Goal: Transaction & Acquisition: Purchase product/service

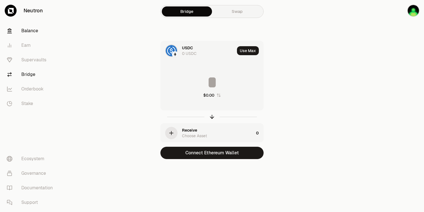
click at [32, 31] on link "Balance" at bounding box center [31, 31] width 58 height 15
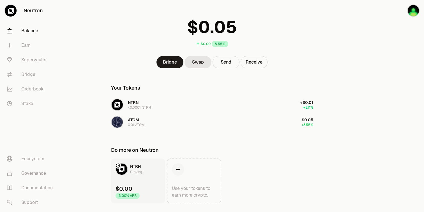
scroll to position [41, 0]
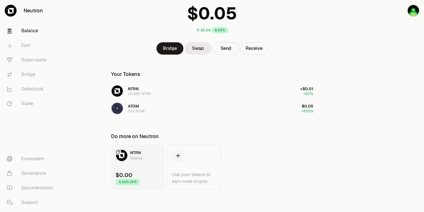
click at [198, 48] on link "Swap" at bounding box center [198, 48] width 27 height 12
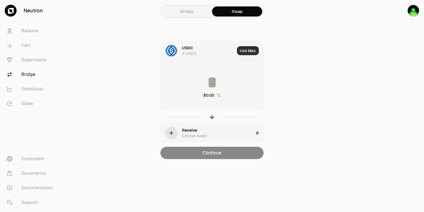
click at [249, 51] on button "Use Max" at bounding box center [248, 50] width 22 height 9
type input "*"
click at [188, 10] on link "Bridge" at bounding box center [187, 11] width 50 height 10
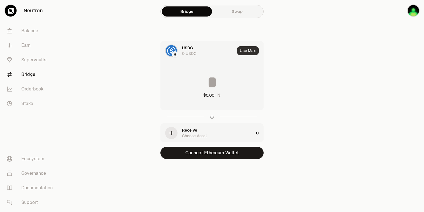
click at [247, 50] on button "Use Max" at bounding box center [248, 50] width 22 height 9
type input "*"
click at [172, 53] on div at bounding box center [175, 54] width 6 height 6
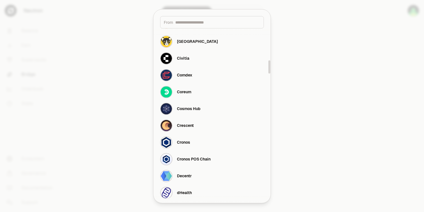
scroll to position [425, 0]
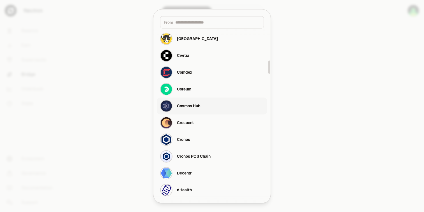
click at [198, 109] on div "Cosmos Hub" at bounding box center [180, 106] width 40 height 12
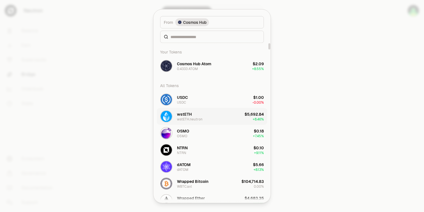
click at [223, 118] on button "wstETH wstETH.neutron $5,692.84 + 8.46%" at bounding box center [212, 116] width 111 height 17
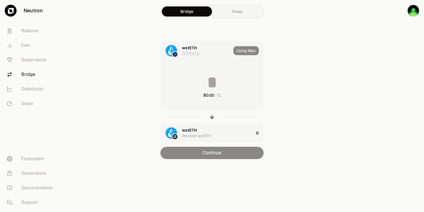
type input "*"
click at [188, 51] on div "0 wstETH.neutron" at bounding box center [198, 54] width 32 height 6
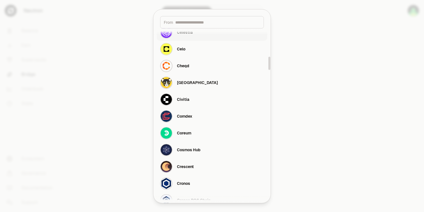
scroll to position [395, 0]
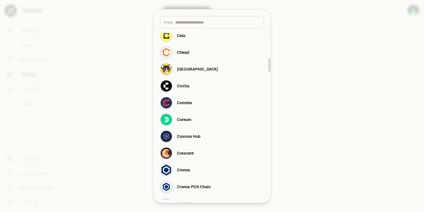
click at [203, 25] on input at bounding box center [217, 22] width 85 height 6
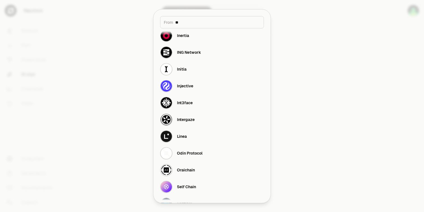
scroll to position [0, 0]
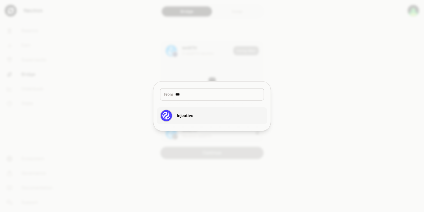
type input "***"
click at [180, 116] on div "Injective" at bounding box center [185, 116] width 16 height 6
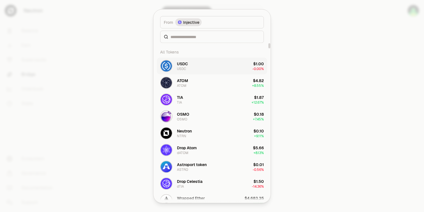
click at [206, 65] on button "USDC USDC $1.00 -0.00%" at bounding box center [212, 65] width 111 height 17
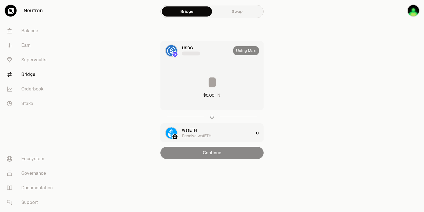
type input "*"
click at [247, 52] on div "Using Max" at bounding box center [248, 50] width 30 height 19
click at [170, 49] on img at bounding box center [171, 50] width 11 height 11
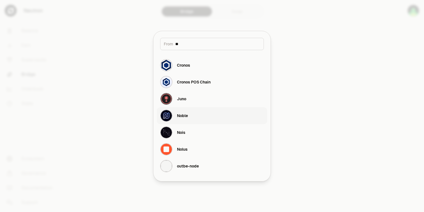
type input "**"
click at [183, 116] on div "Noble" at bounding box center [182, 116] width 11 height 6
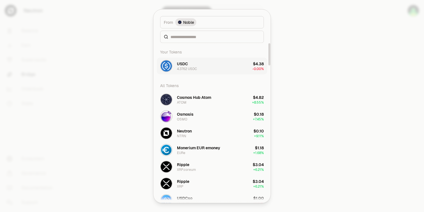
click at [200, 66] on button "USDC 4.3762 USDC $4.38 -0.00%" at bounding box center [212, 65] width 111 height 17
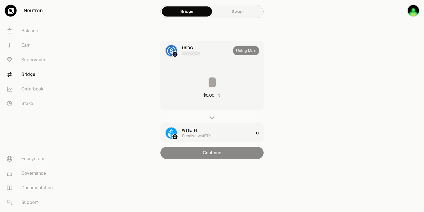
type input "********"
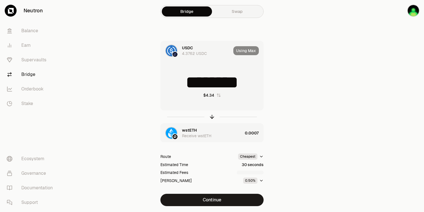
click at [191, 132] on div "wstETH" at bounding box center [189, 131] width 15 height 6
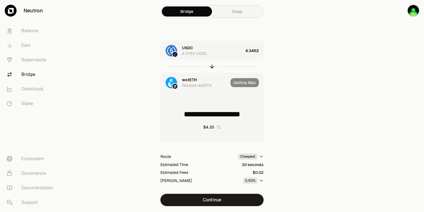
click at [29, 77] on link "Bridge" at bounding box center [31, 74] width 58 height 15
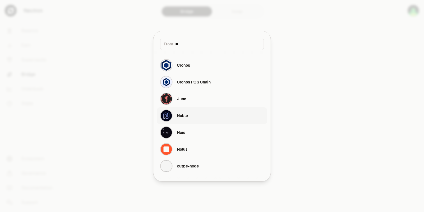
type input "**"
click at [184, 116] on div "Noble" at bounding box center [182, 116] width 11 height 6
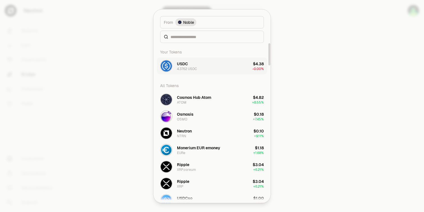
click at [230, 63] on button "USDC 4.3762 USDC $4.38 -0.00%" at bounding box center [212, 65] width 111 height 17
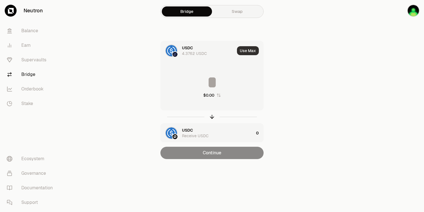
click at [252, 51] on button "Use Max" at bounding box center [248, 50] width 22 height 9
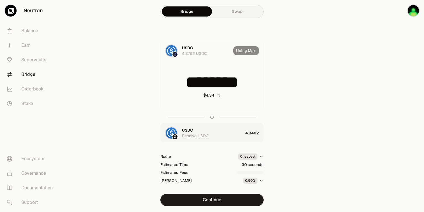
drag, startPoint x: 171, startPoint y: 84, endPoint x: 271, endPoint y: 86, distance: 99.9
click at [271, 86] on div "USDC 4.3762 USDC Using Max ******** $4.34 USDC Receive USDC 4.3462 Route Cheape…" at bounding box center [212, 123] width 188 height 165
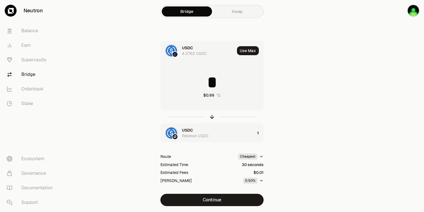
drag, startPoint x: 210, startPoint y: 82, endPoint x: 222, endPoint y: 82, distance: 11.8
click at [222, 82] on input "*" at bounding box center [212, 82] width 103 height 17
drag, startPoint x: 216, startPoint y: 83, endPoint x: 259, endPoint y: 84, distance: 43.8
click at [259, 84] on input "***" at bounding box center [212, 82] width 103 height 17
drag, startPoint x: 218, startPoint y: 84, endPoint x: 230, endPoint y: 84, distance: 12.3
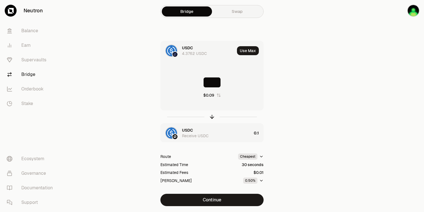
click at [230, 84] on input "***" at bounding box center [212, 82] width 103 height 17
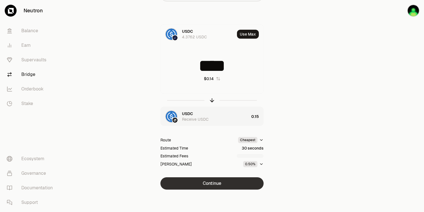
type input "****"
click at [209, 185] on button "Continue" at bounding box center [211, 184] width 103 height 12
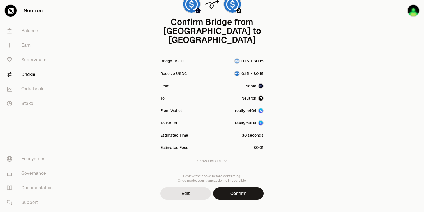
scroll to position [51, 0]
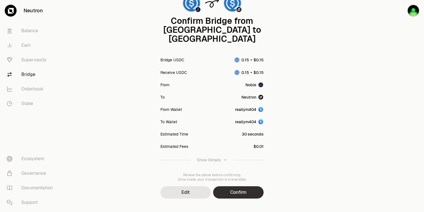
click at [239, 187] on button "Confirm" at bounding box center [238, 193] width 50 height 12
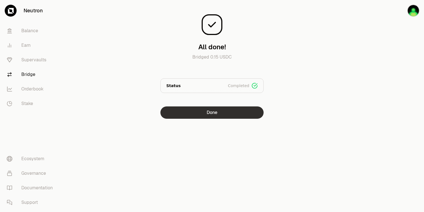
click at [224, 111] on button "Done" at bounding box center [211, 113] width 103 height 12
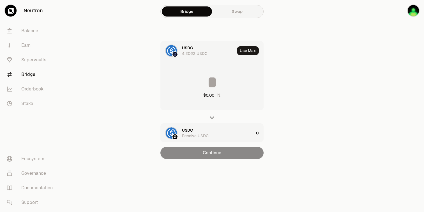
click at [237, 11] on link "Swap" at bounding box center [237, 11] width 50 height 10
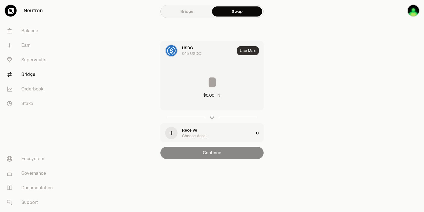
click at [245, 52] on button "Use Max" at bounding box center [248, 50] width 22 height 9
type input "****"
click at [172, 133] on icon "button" at bounding box center [172, 133] width 4 height 0
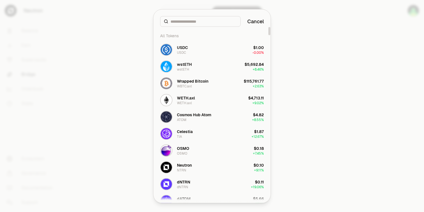
click at [193, 23] on input at bounding box center [204, 22] width 66 height 6
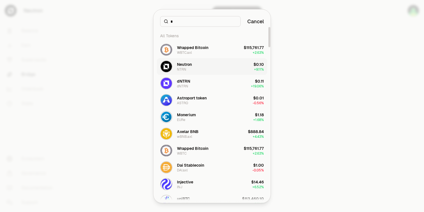
type input "*"
click at [190, 64] on div "Neutron" at bounding box center [184, 64] width 15 height 6
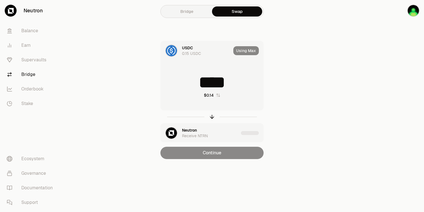
click at [242, 50] on div "Using Max" at bounding box center [248, 50] width 30 height 19
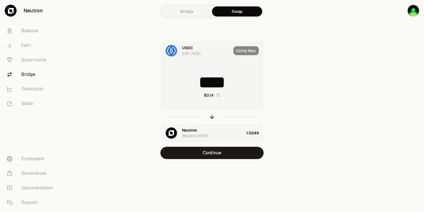
click at [245, 51] on div "Using Max" at bounding box center [248, 50] width 30 height 19
click at [209, 153] on button "Continue" at bounding box center [211, 153] width 103 height 12
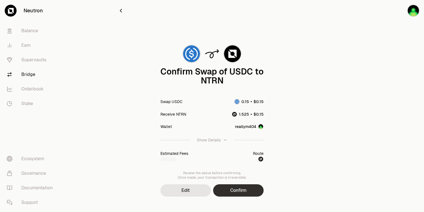
click at [235, 191] on button "Confirm" at bounding box center [238, 191] width 50 height 12
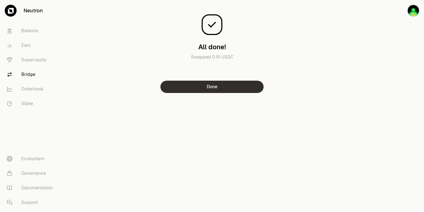
click at [207, 89] on button "Done" at bounding box center [211, 87] width 103 height 12
